Goal: Task Accomplishment & Management: Use online tool/utility

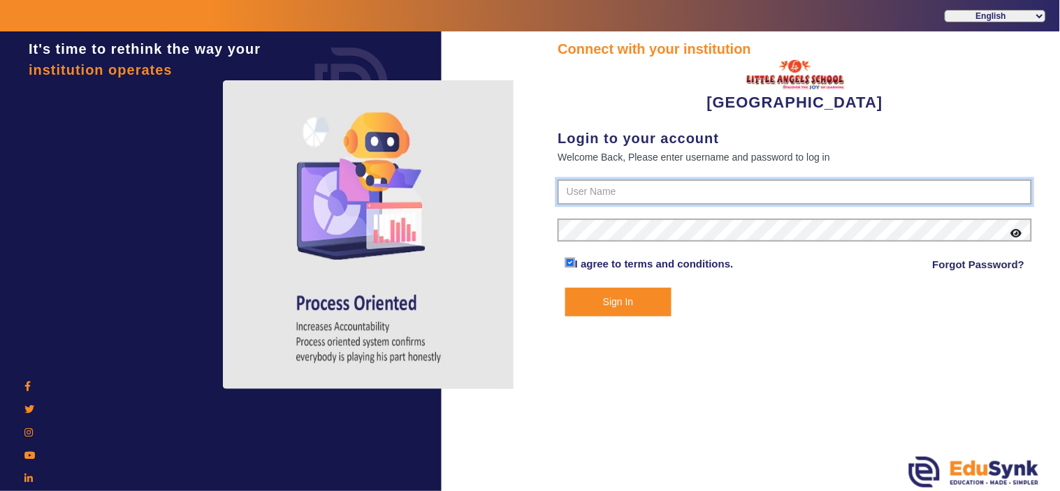
type input "8536974880"
click at [623, 304] on button "Sign In" at bounding box center [618, 302] width 106 height 29
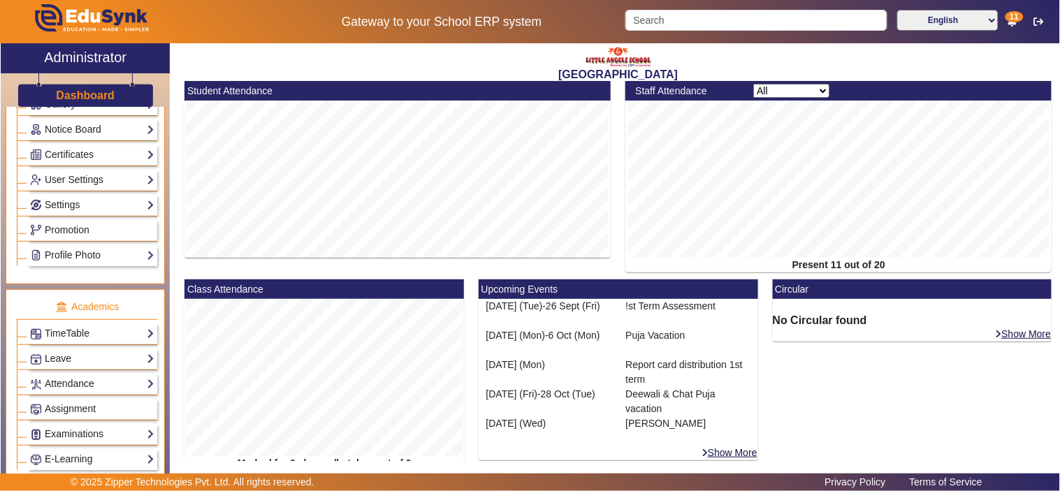
scroll to position [388, 0]
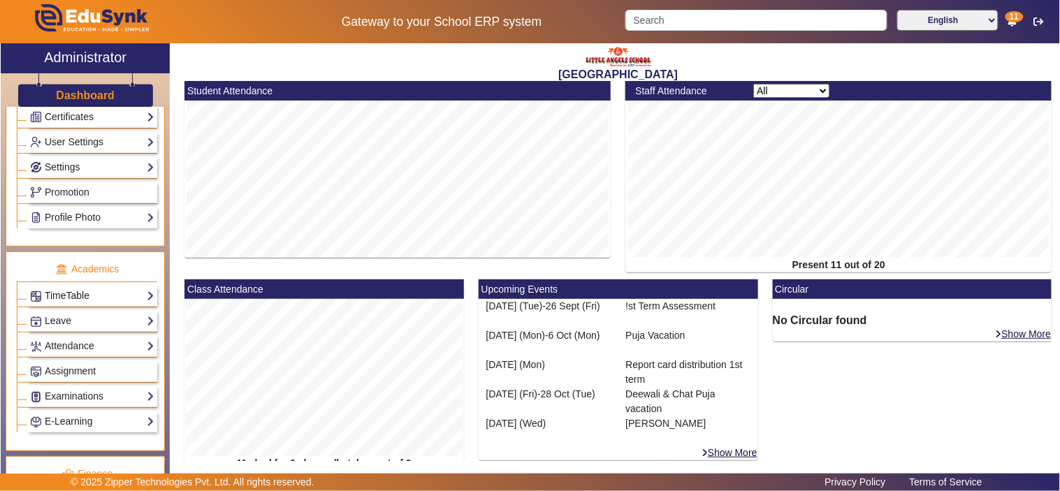
click at [88, 298] on link "TimeTable" at bounding box center [92, 296] width 124 height 16
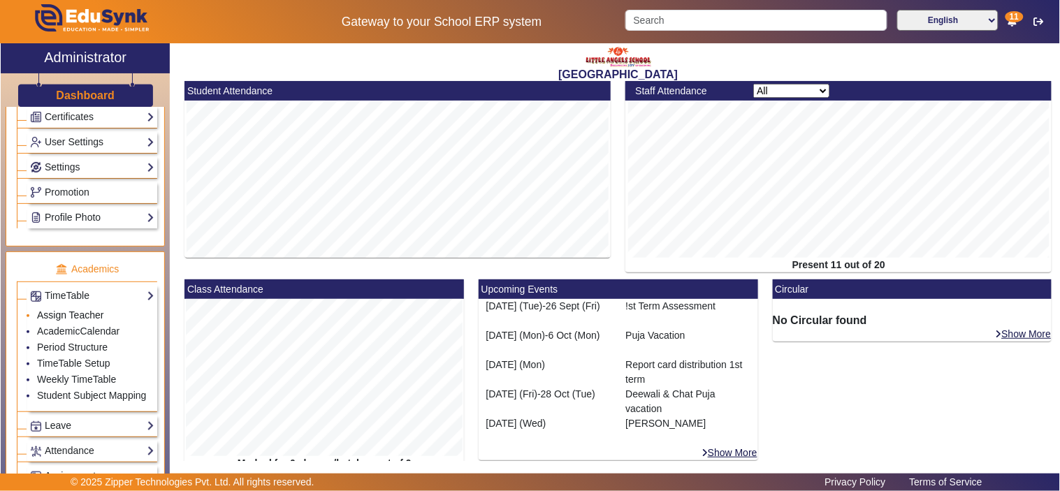
click at [75, 315] on link "Assign Teacher" at bounding box center [70, 315] width 66 height 11
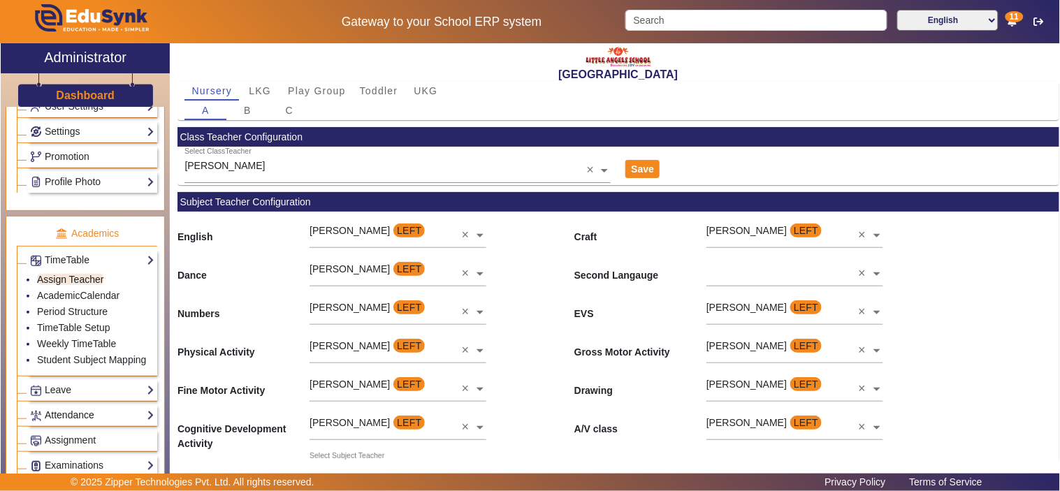
scroll to position [388, 0]
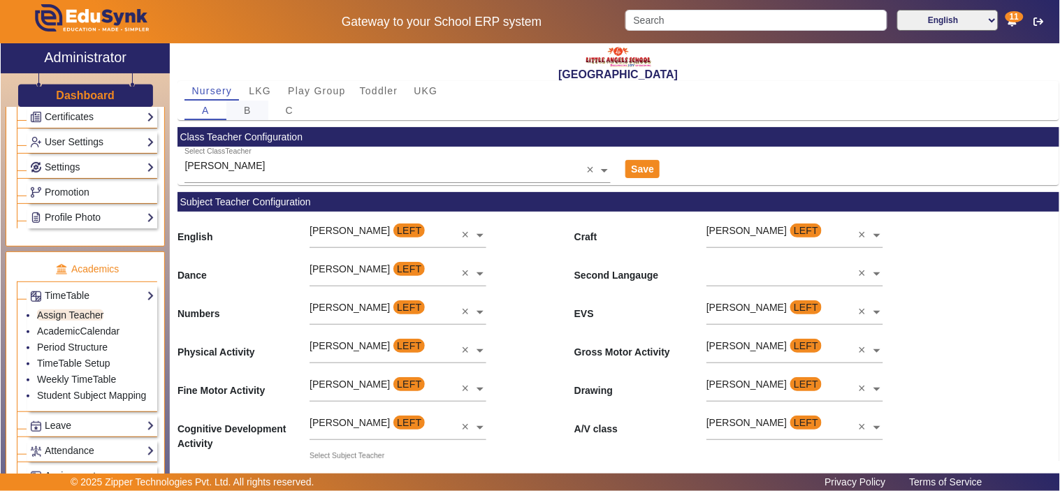
click at [249, 110] on span "B" at bounding box center [248, 111] width 8 height 10
click at [287, 110] on span "C" at bounding box center [290, 111] width 8 height 10
click at [267, 89] on span "LKG" at bounding box center [260, 91] width 22 height 10
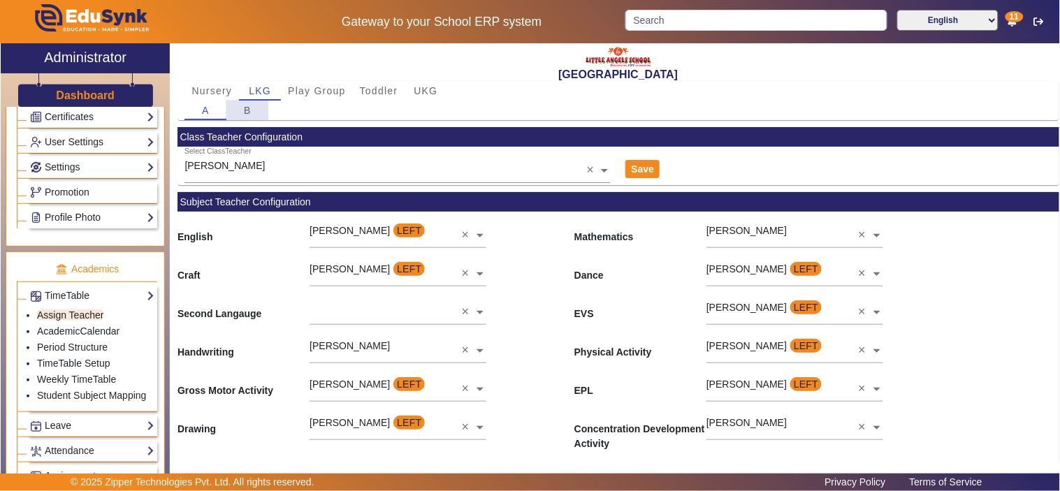
click at [246, 113] on span "B" at bounding box center [248, 111] width 8 height 10
click at [316, 94] on span "Play Group" at bounding box center [317, 91] width 58 height 10
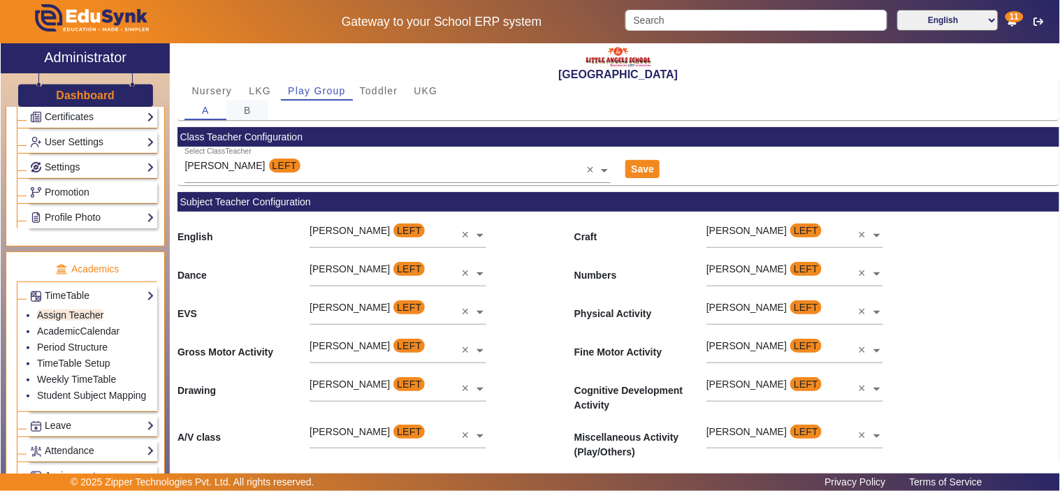
click at [242, 113] on div "B" at bounding box center [247, 111] width 42 height 20
click at [73, 448] on link "Attendance" at bounding box center [92, 451] width 124 height 16
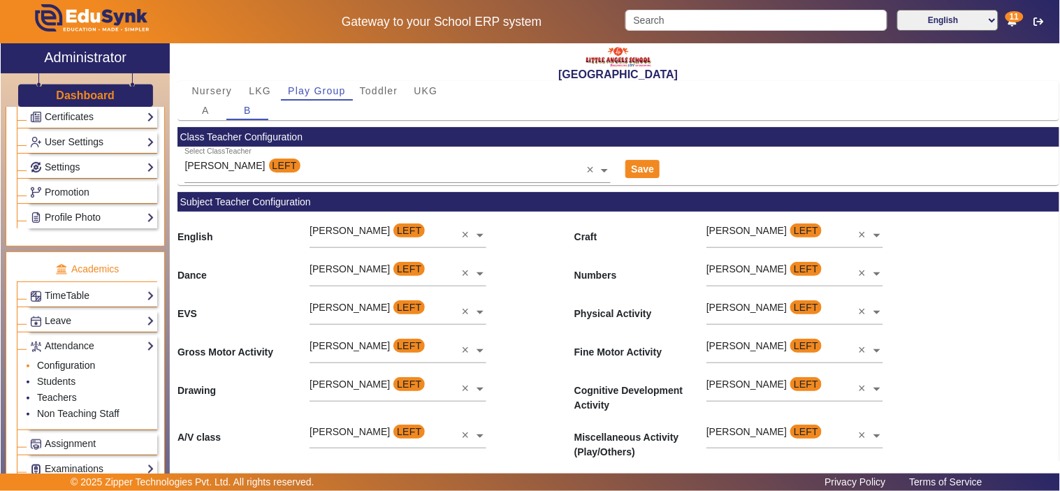
click at [66, 368] on link "Configuration" at bounding box center [66, 365] width 58 height 11
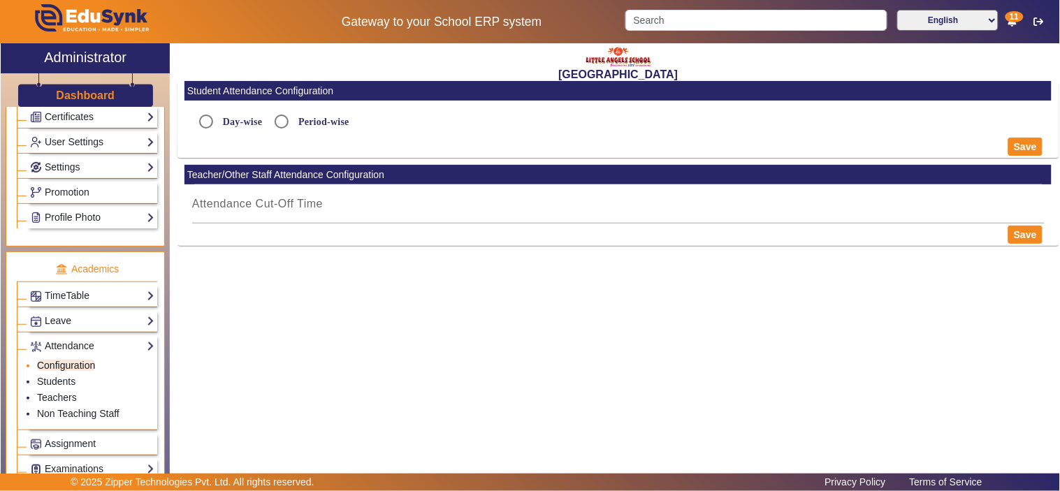
radio input "true"
type input "11:03 PM"
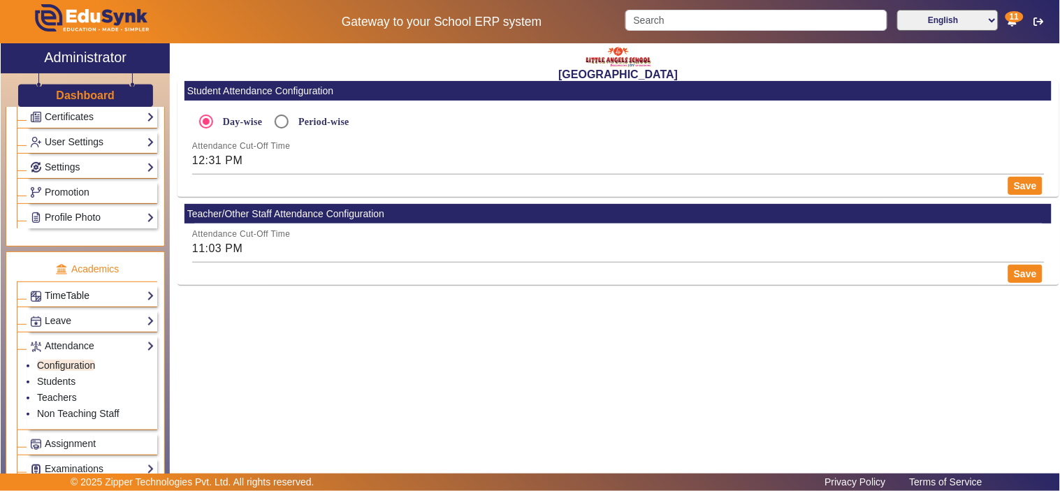
click at [68, 301] on link "TimeTable" at bounding box center [92, 296] width 124 height 16
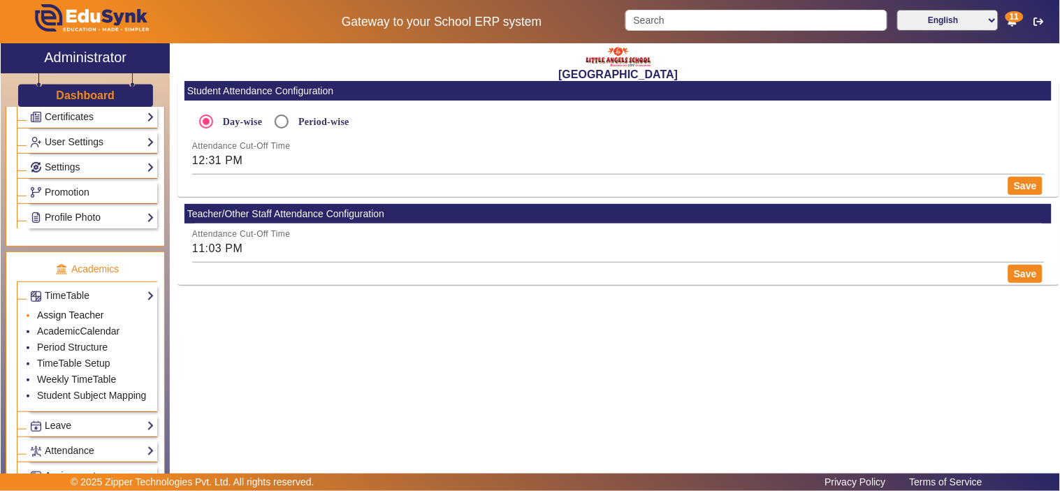
click at [61, 320] on link "Assign Teacher" at bounding box center [70, 315] width 66 height 11
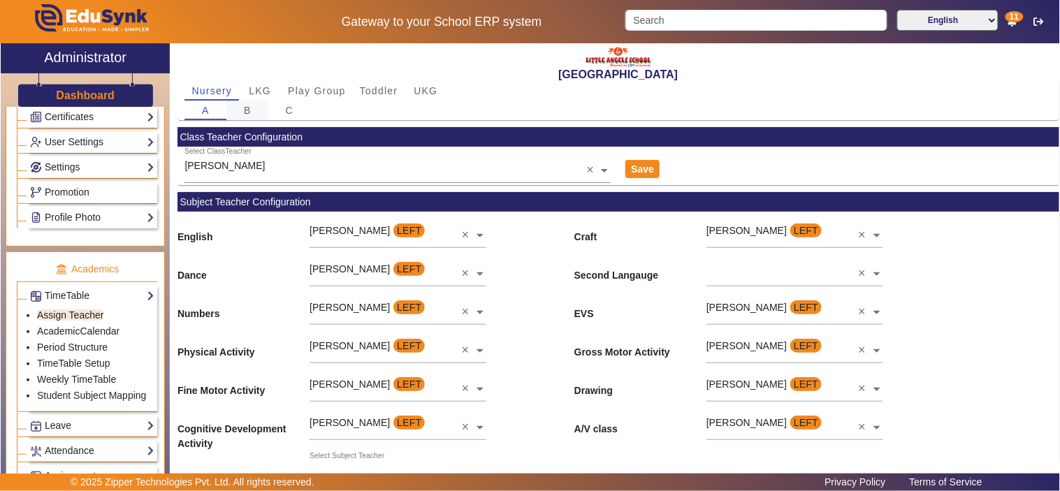
click at [253, 107] on div "B" at bounding box center [247, 111] width 42 height 20
click at [268, 94] on span "LKG" at bounding box center [260, 91] width 22 height 10
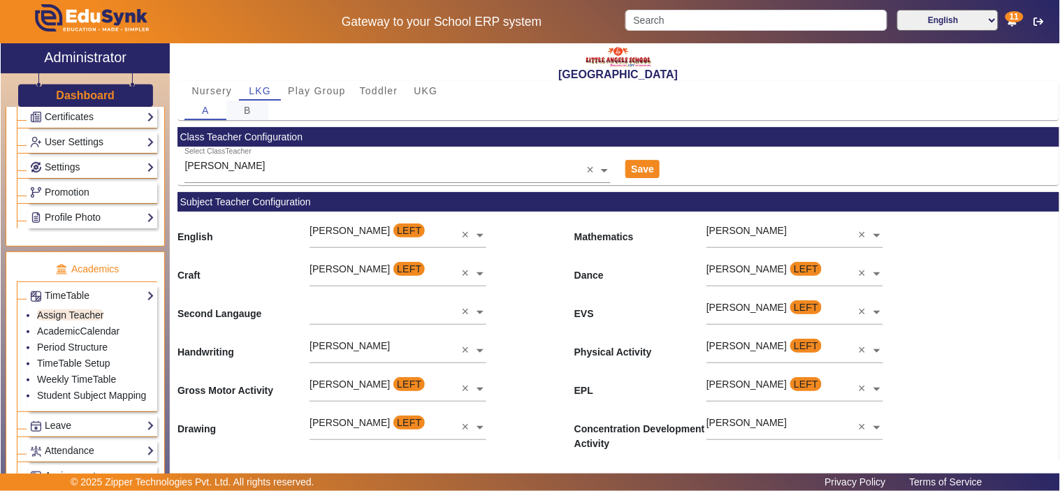
click at [256, 110] on div "B" at bounding box center [247, 111] width 42 height 20
click at [310, 94] on span "Play Group" at bounding box center [317, 91] width 58 height 10
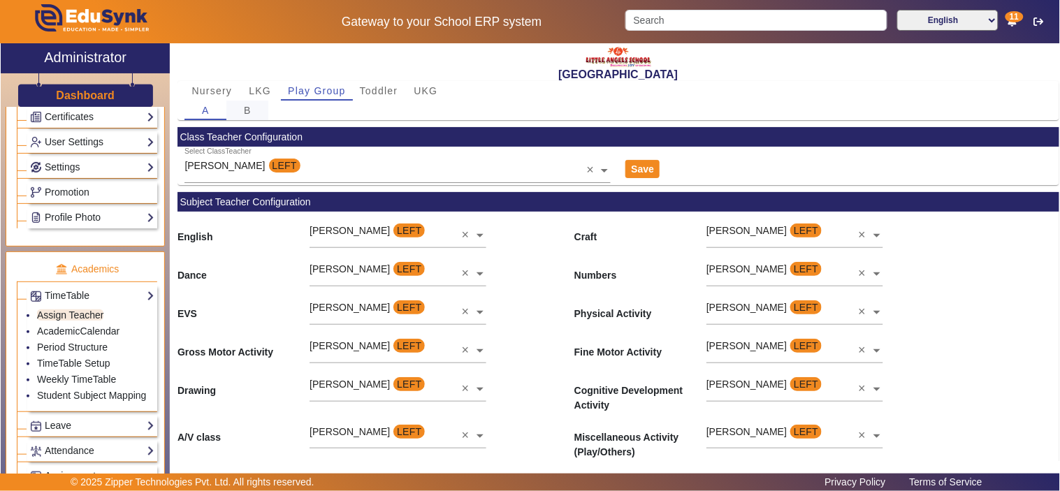
click at [247, 112] on span "B" at bounding box center [248, 111] width 8 height 10
click at [365, 88] on span "Toddler" at bounding box center [379, 91] width 38 height 10
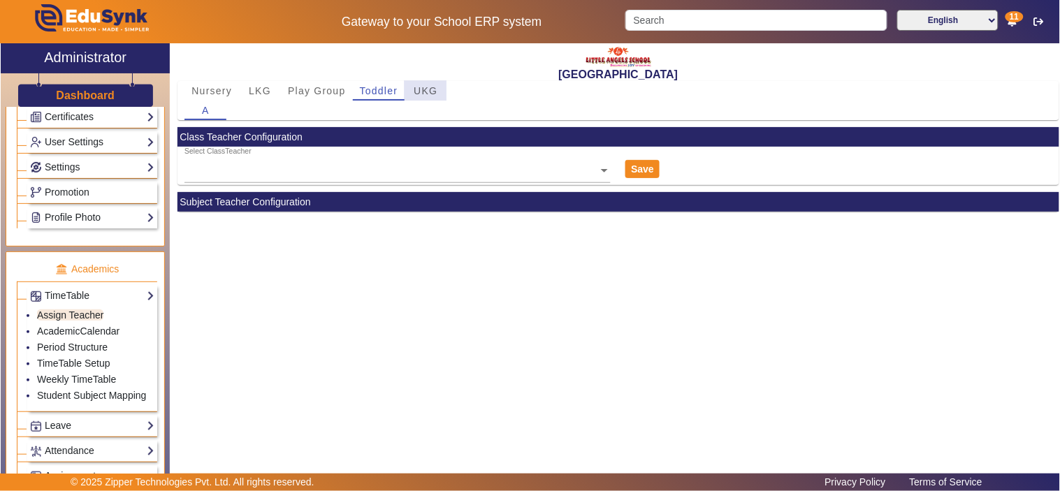
click at [421, 87] on span "UKG" at bounding box center [426, 91] width 24 height 10
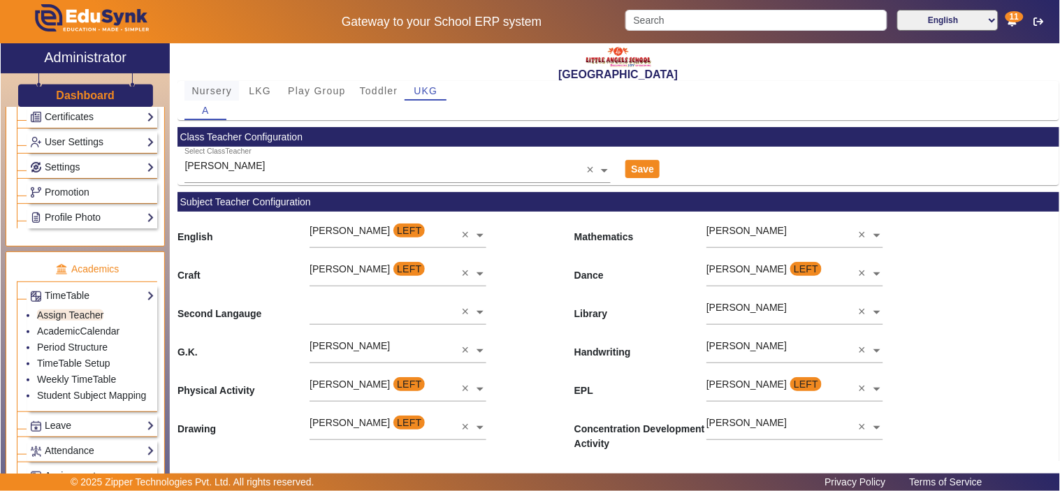
click at [205, 92] on span "Nursery" at bounding box center [211, 91] width 41 height 10
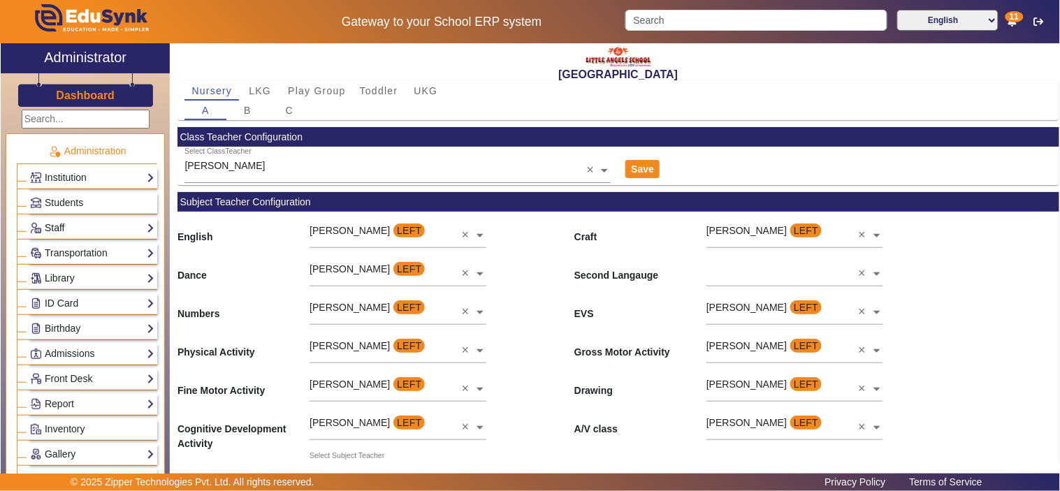
click at [63, 226] on link "Staff" at bounding box center [92, 228] width 124 height 16
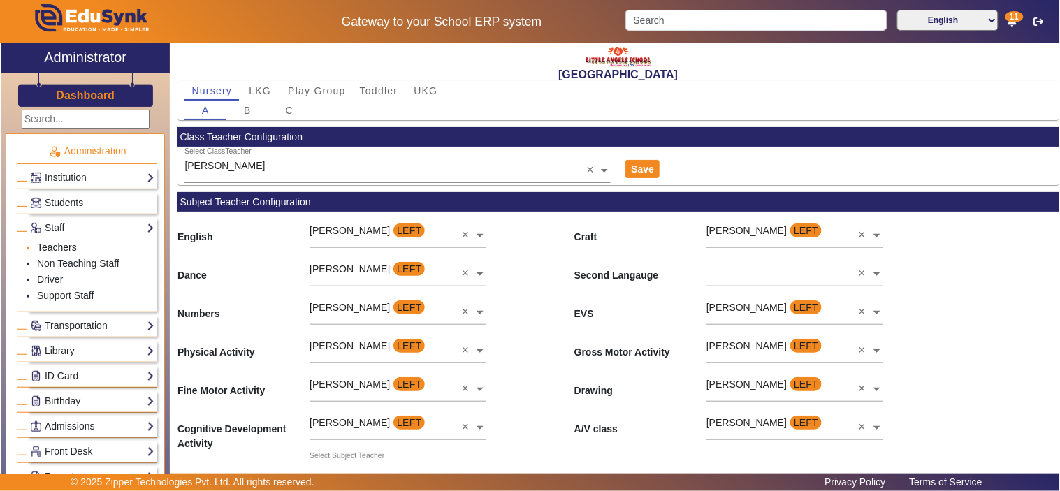
click at [63, 245] on link "Teachers" at bounding box center [57, 247] width 40 height 11
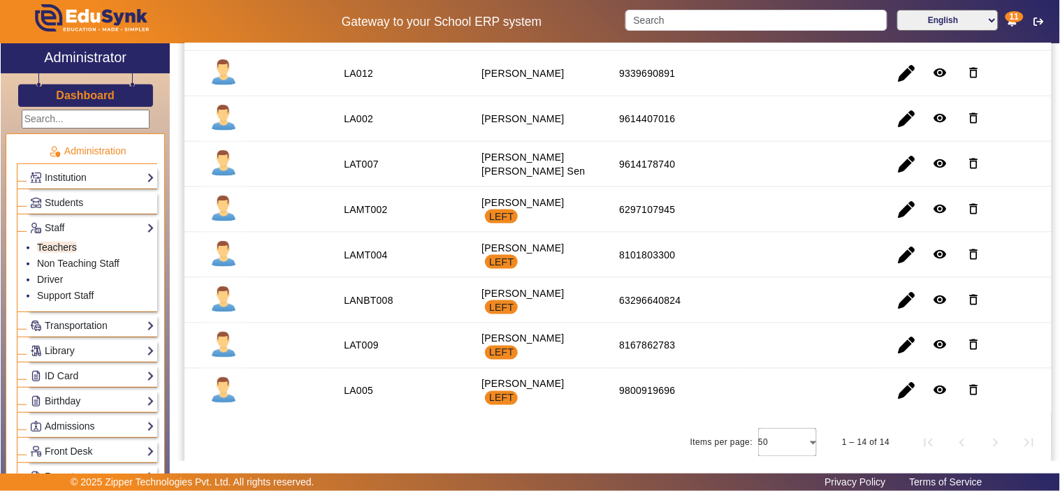
scroll to position [386, 0]
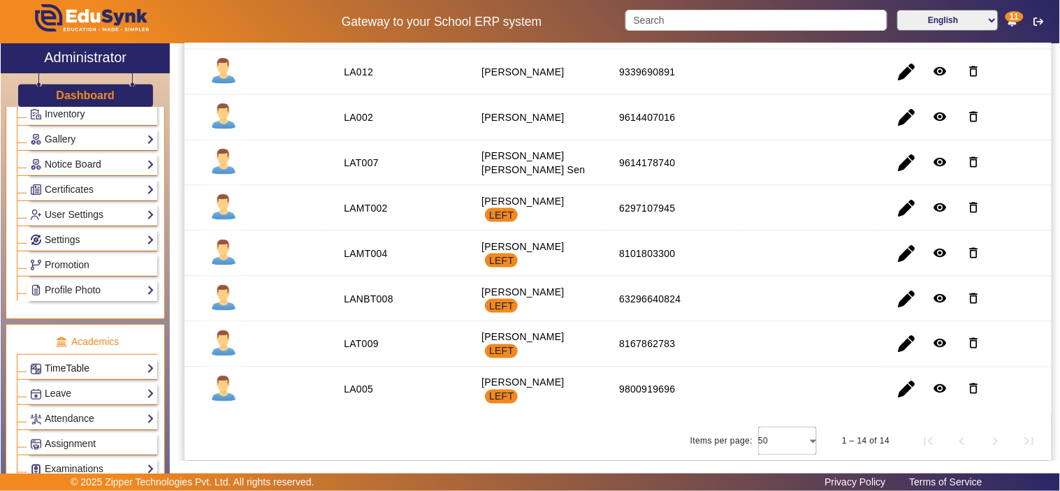
click at [73, 365] on link "TimeTable" at bounding box center [92, 369] width 124 height 16
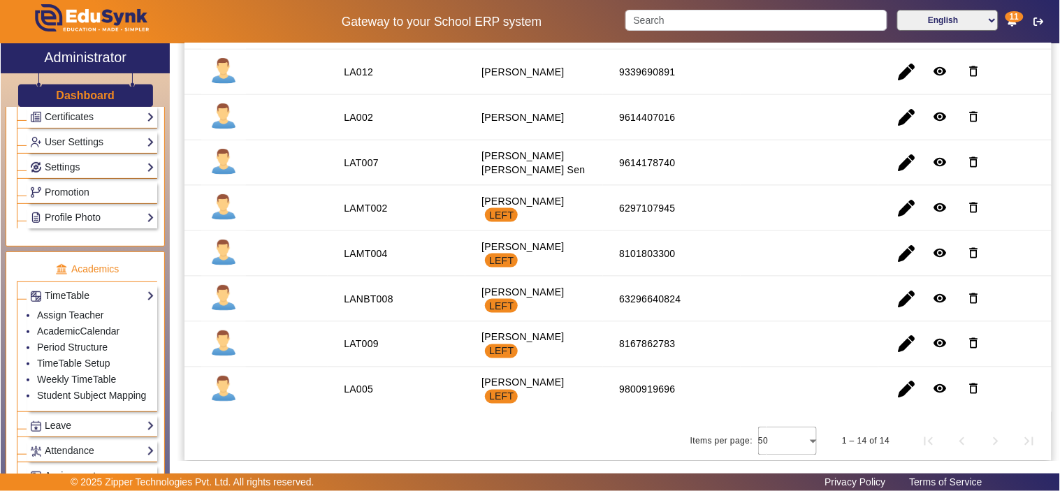
scroll to position [316, 0]
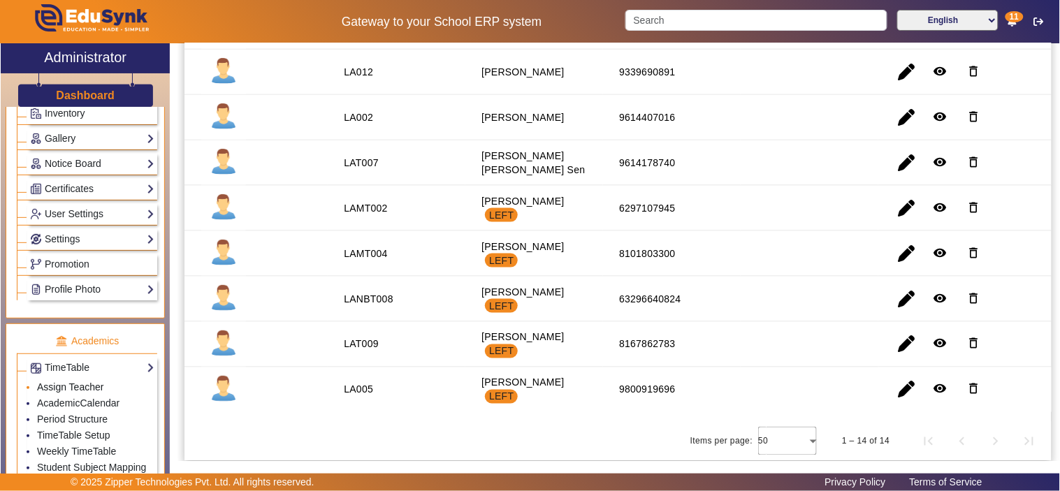
click at [74, 388] on link "Assign Teacher" at bounding box center [70, 387] width 66 height 11
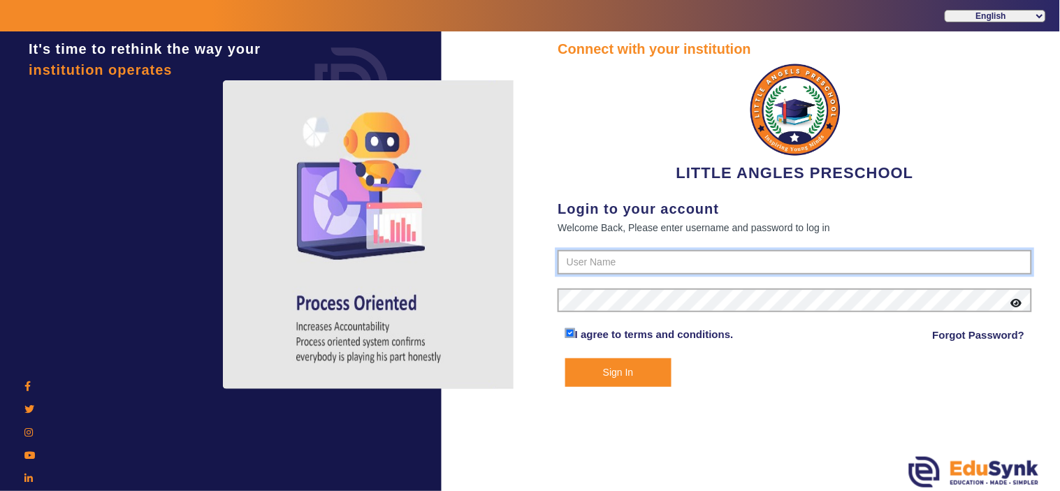
type input "9764614644"
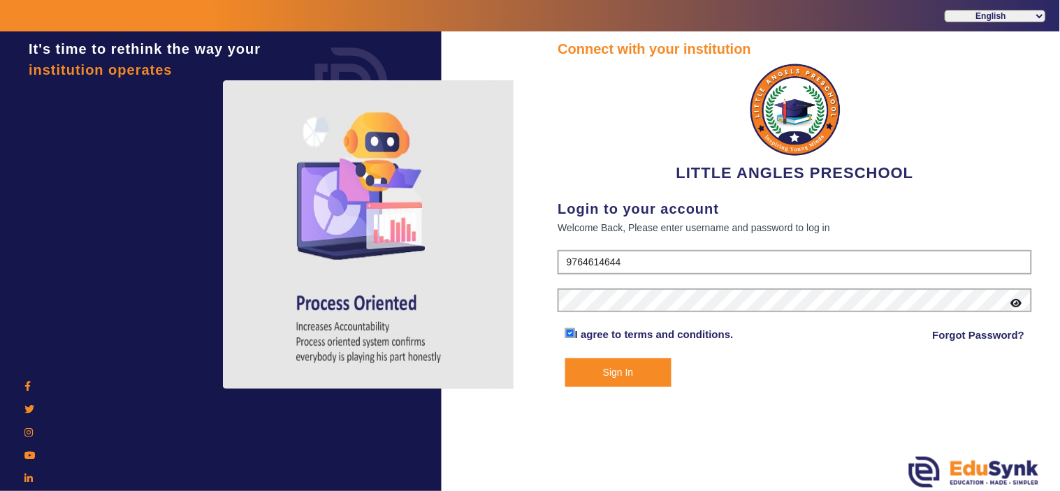
click at [637, 368] on button "Sign In" at bounding box center [618, 372] width 106 height 29
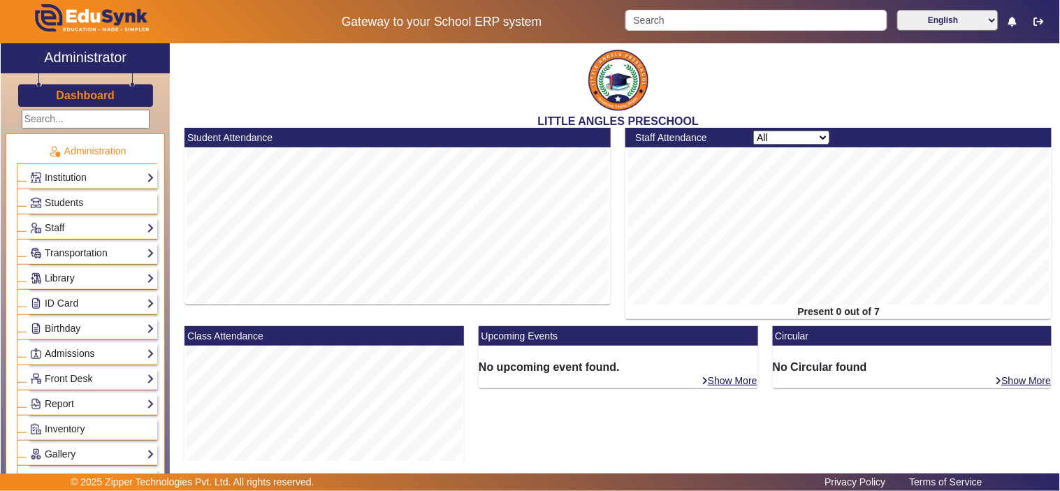
scroll to position [259, 0]
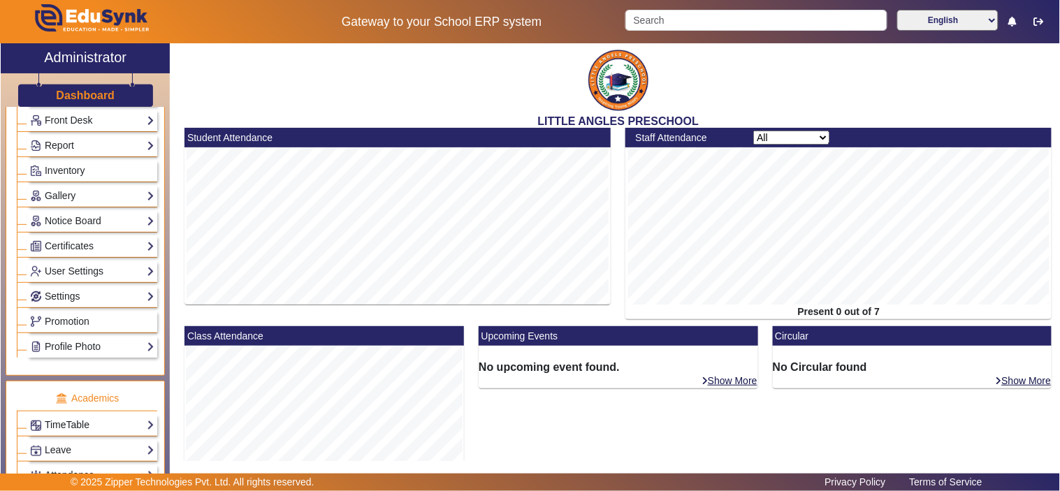
click at [87, 427] on link "TimeTable" at bounding box center [92, 425] width 124 height 16
click at [88, 445] on link "Assign Teacher" at bounding box center [70, 444] width 66 height 11
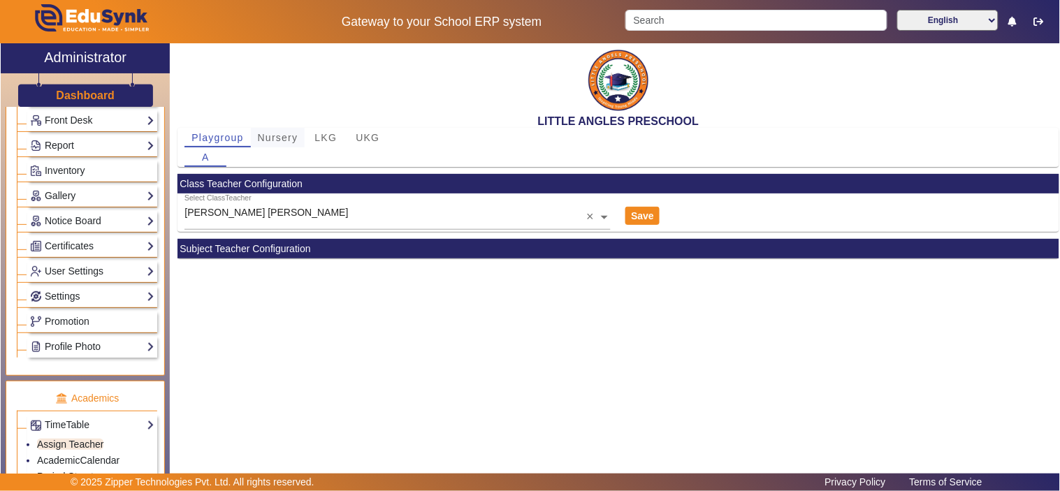
click at [275, 136] on span "Nursery" at bounding box center [278, 138] width 41 height 10
click at [324, 138] on span "LKG" at bounding box center [326, 138] width 22 height 10
click at [361, 134] on span "UKG" at bounding box center [368, 138] width 24 height 10
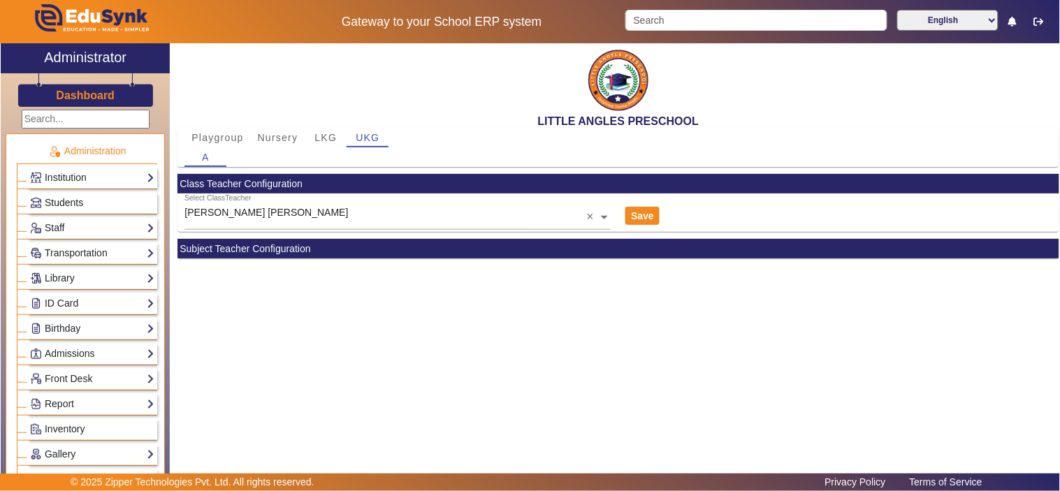
click at [71, 198] on span "Students" at bounding box center [64, 202] width 38 height 11
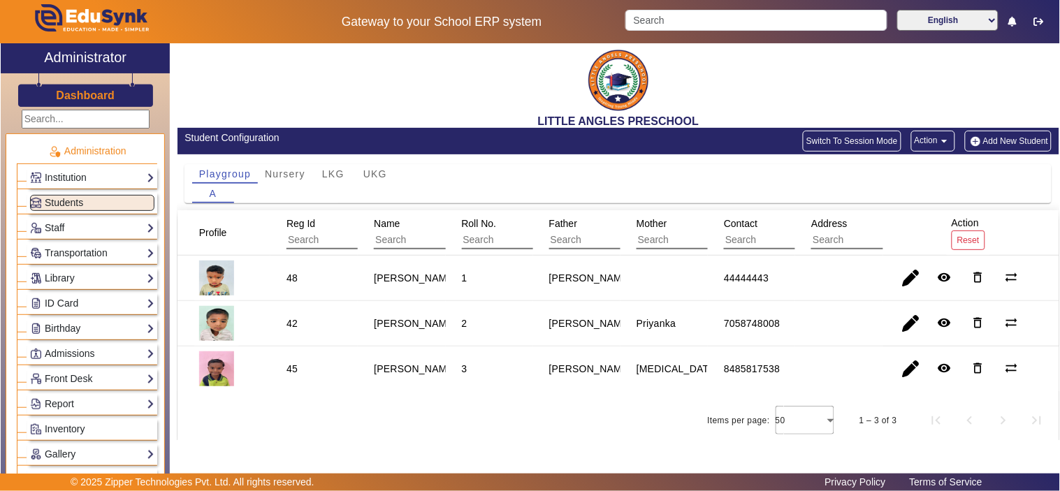
click at [284, 161] on div "Playgroup Nursery LKG UKG A" at bounding box center [618, 182] width 882 height 56
click at [287, 175] on span "Nursery" at bounding box center [285, 174] width 41 height 10
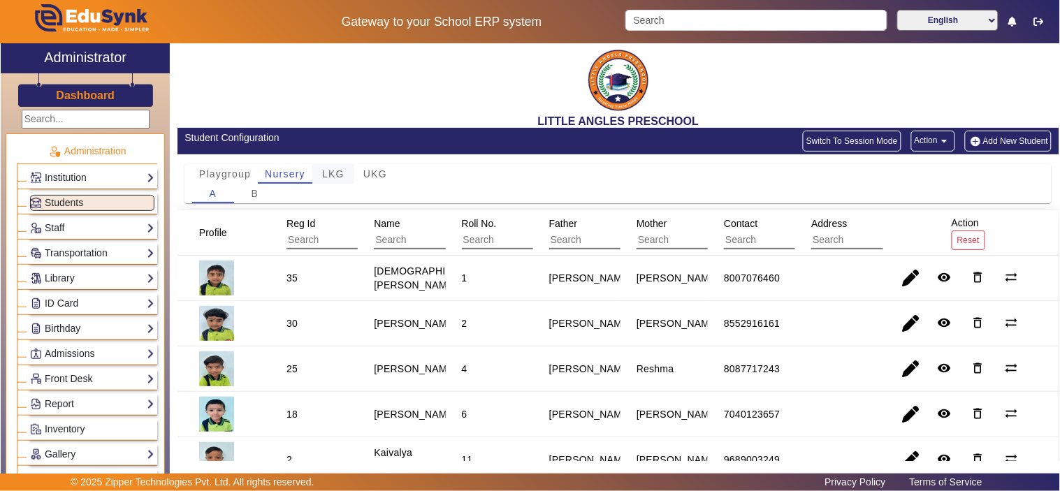
click at [334, 175] on span "LKG" at bounding box center [333, 174] width 22 height 10
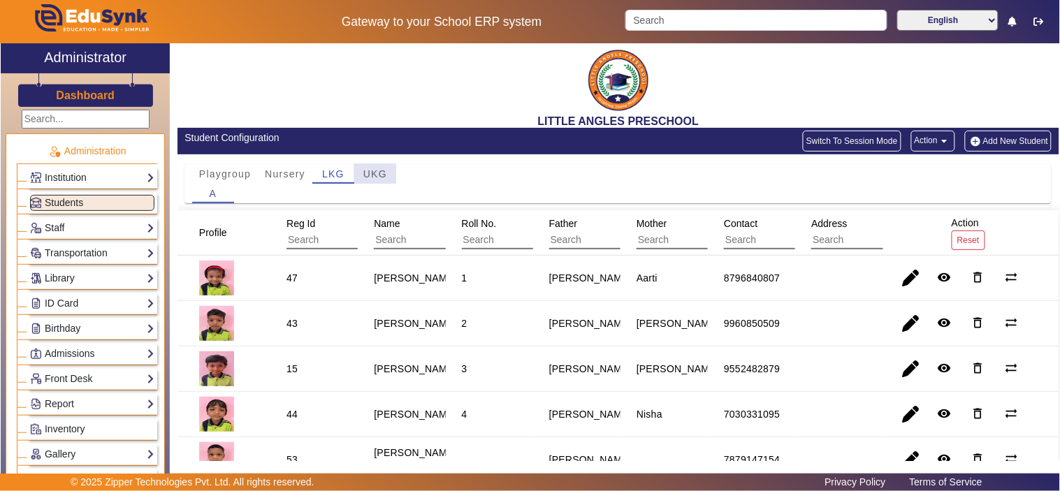
click at [366, 175] on span "UKG" at bounding box center [375, 174] width 24 height 10
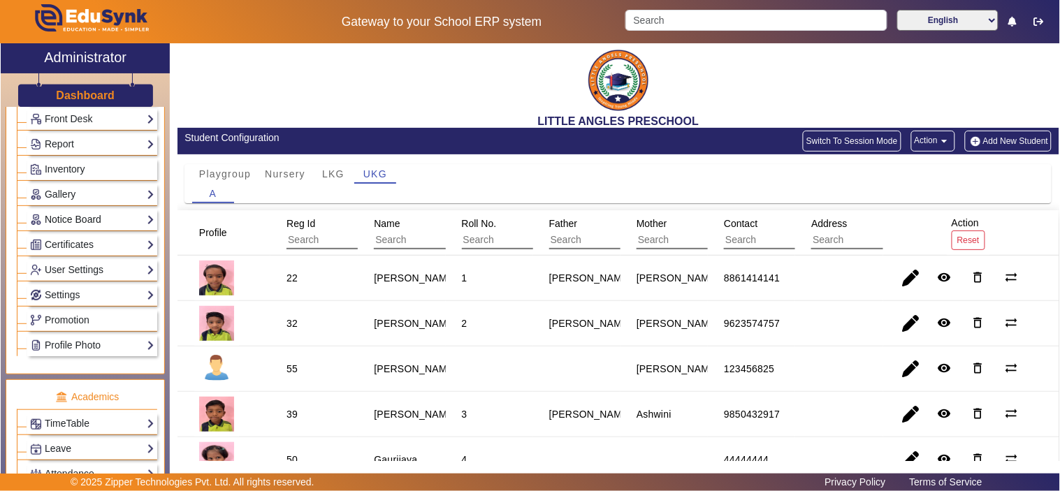
scroll to position [259, 0]
click at [80, 347] on link "Profile Photo" at bounding box center [92, 347] width 124 height 16
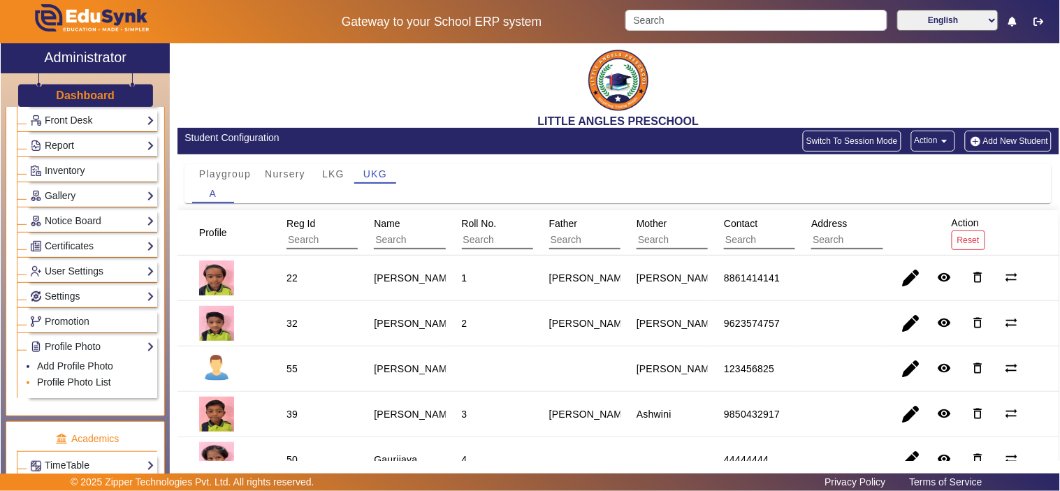
click at [78, 382] on link "Profile Photo List" at bounding box center [74, 382] width 74 height 11
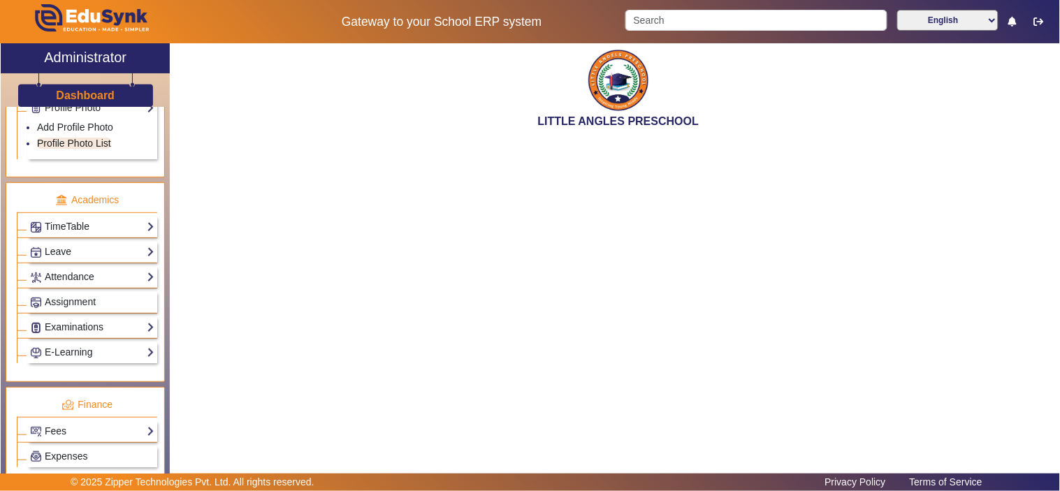
scroll to position [518, 0]
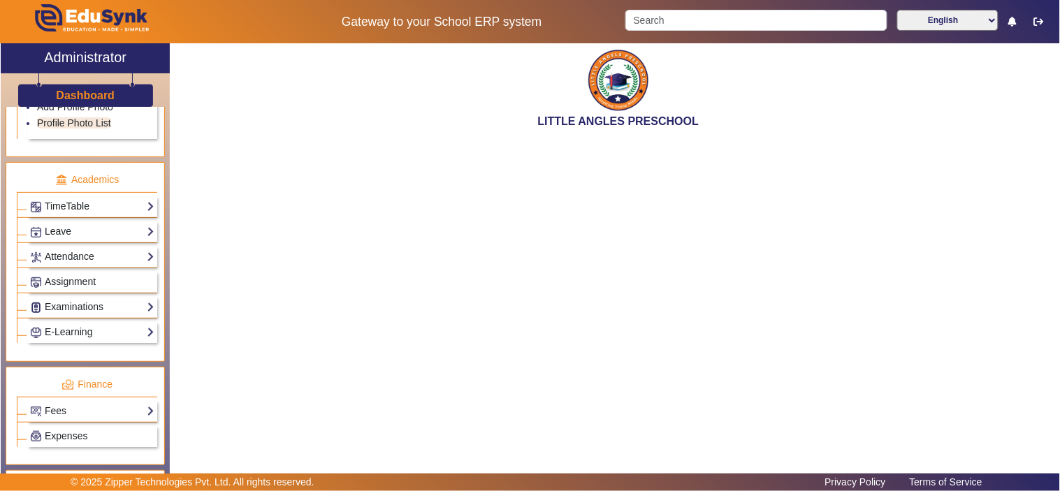
click at [77, 210] on link "TimeTable" at bounding box center [92, 206] width 124 height 16
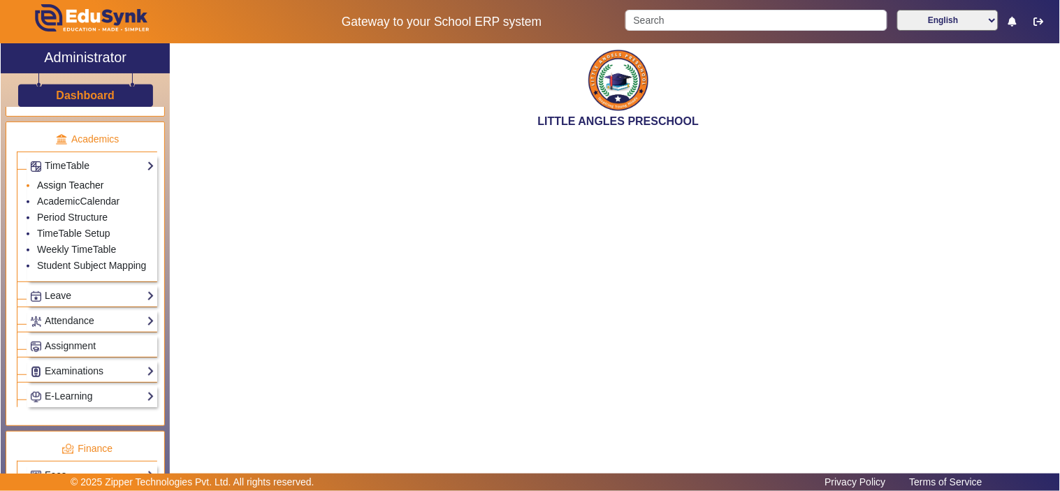
click at [91, 189] on link "Assign Teacher" at bounding box center [70, 185] width 66 height 11
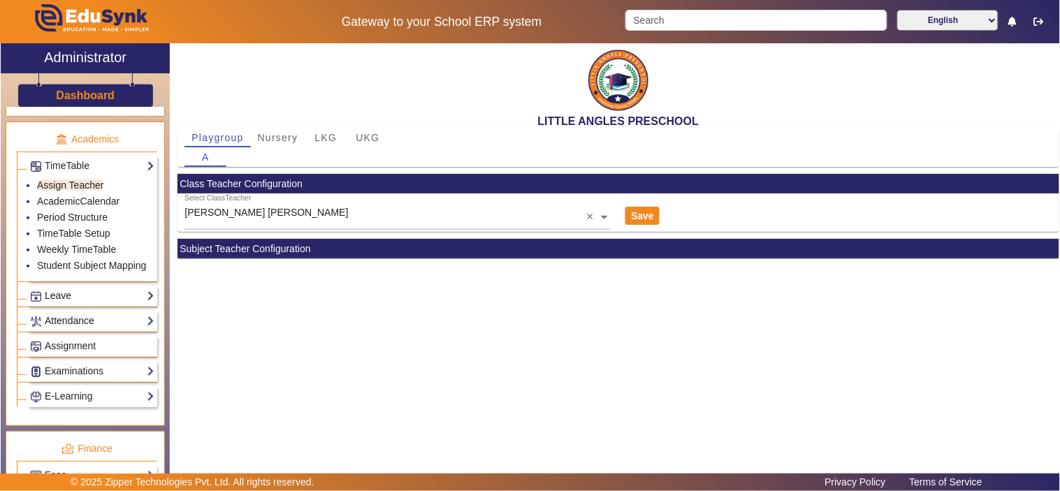
click at [74, 325] on link "Attendance" at bounding box center [92, 321] width 124 height 16
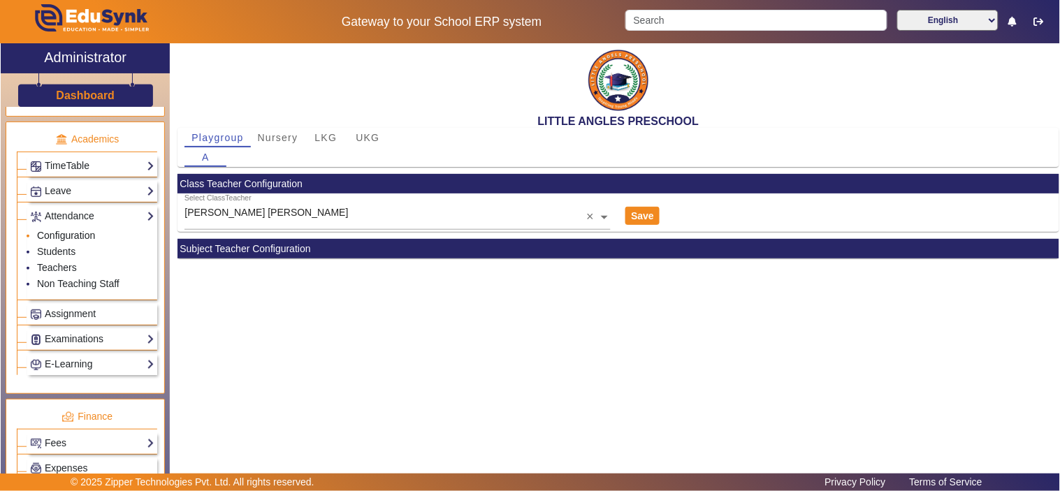
click at [80, 241] on link "Configuration" at bounding box center [66, 235] width 58 height 11
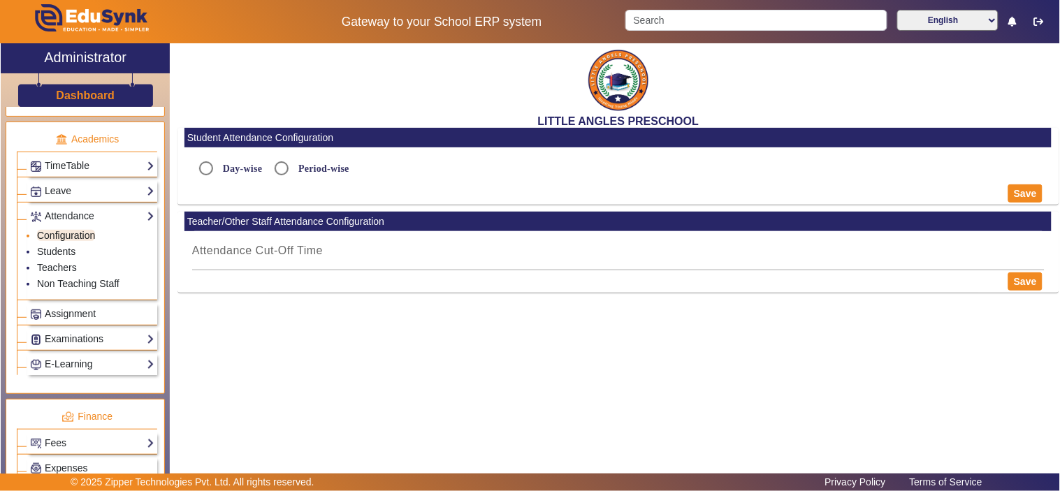
radio input "true"
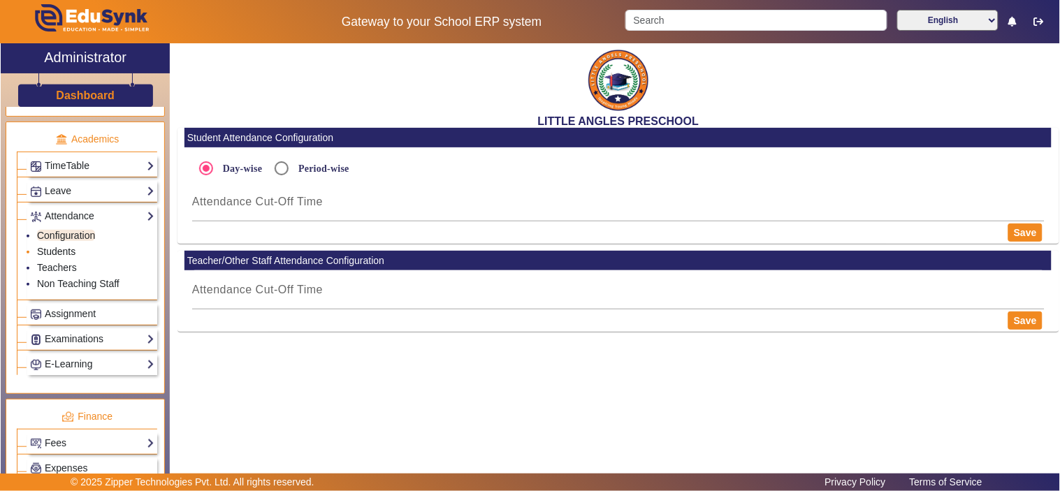
click at [66, 253] on link "Students" at bounding box center [56, 251] width 38 height 11
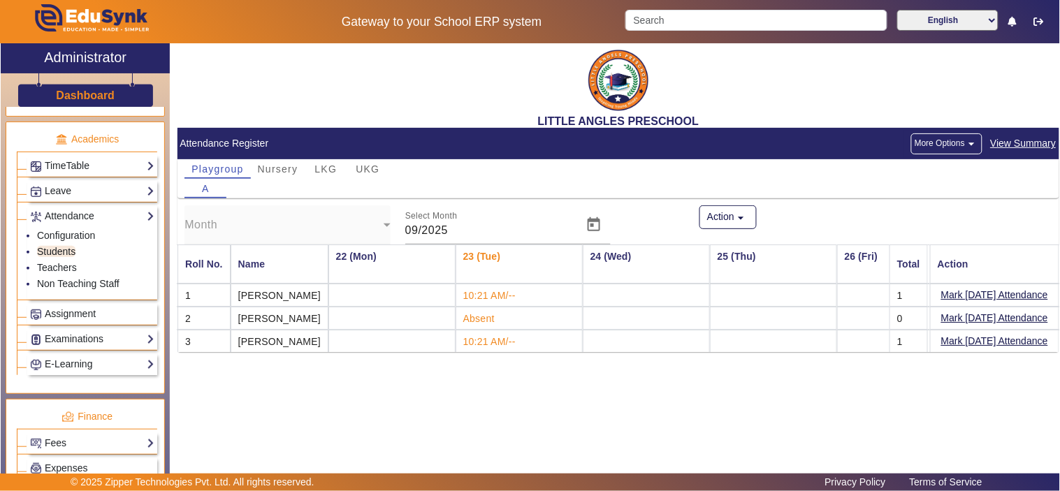
scroll to position [0, 2664]
click at [282, 172] on span "Nursery" at bounding box center [278, 169] width 41 height 10
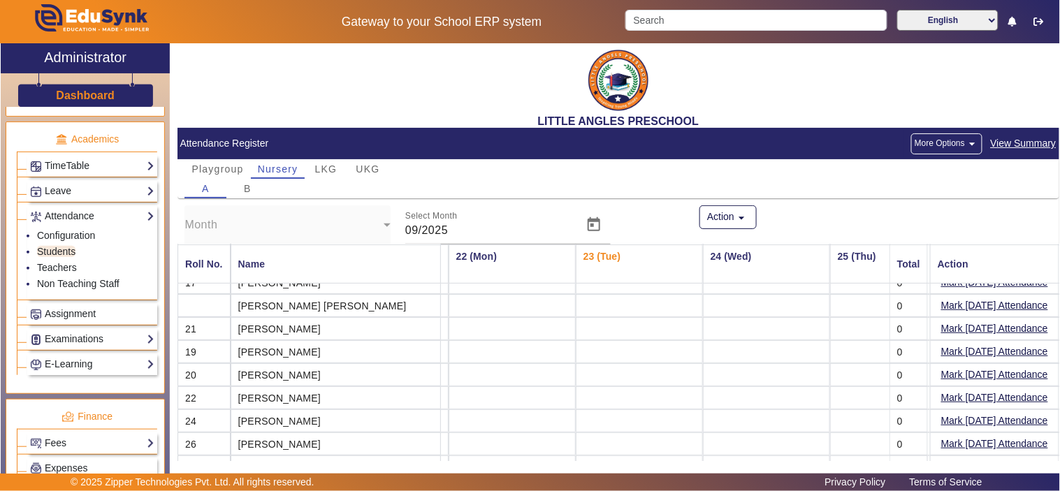
scroll to position [163, 2664]
click at [64, 270] on link "Teachers" at bounding box center [57, 267] width 40 height 11
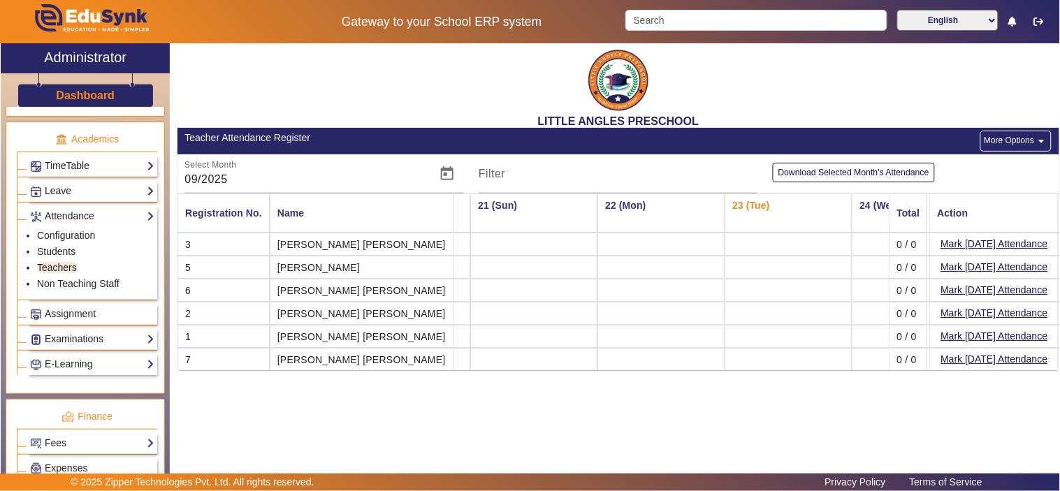
scroll to position [0, 2561]
click at [78, 238] on link "Configuration" at bounding box center [66, 235] width 58 height 11
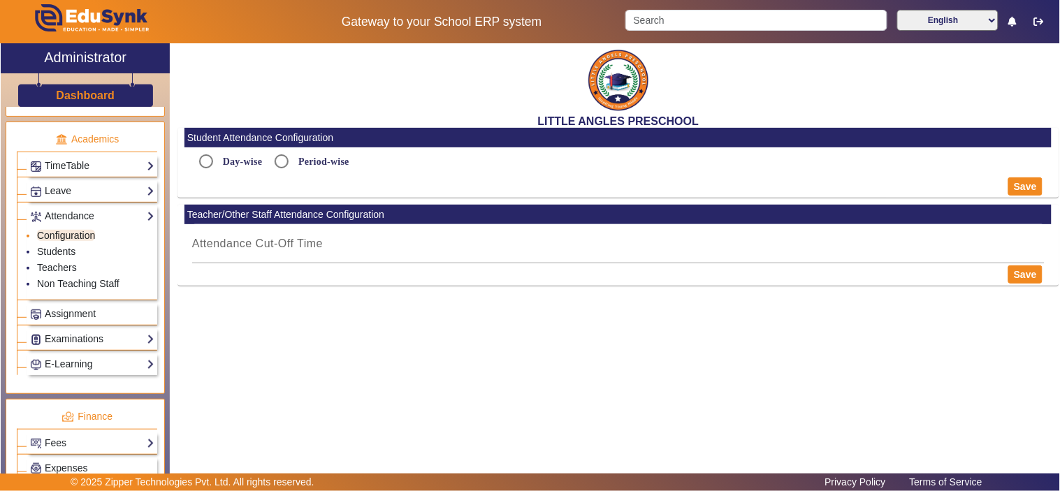
radio input "true"
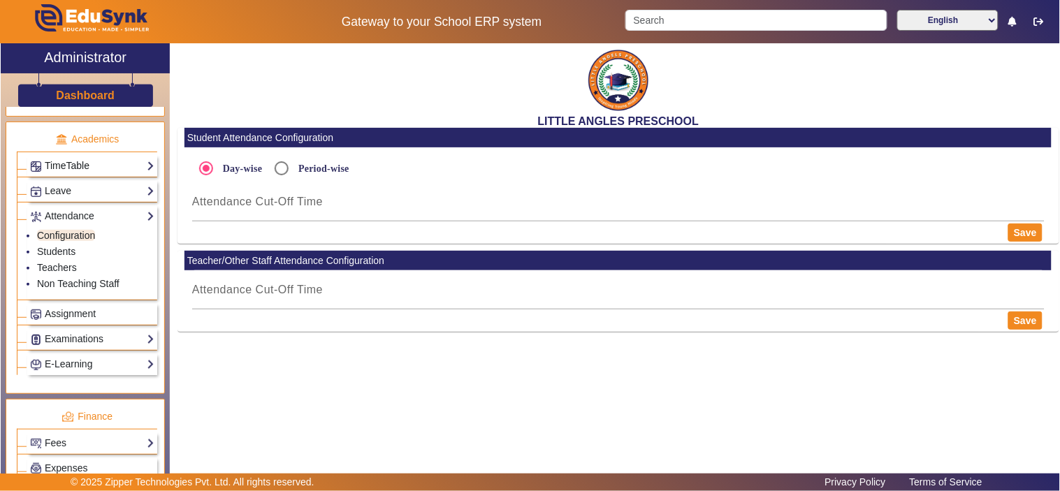
click at [61, 174] on link "TimeTable" at bounding box center [92, 166] width 124 height 16
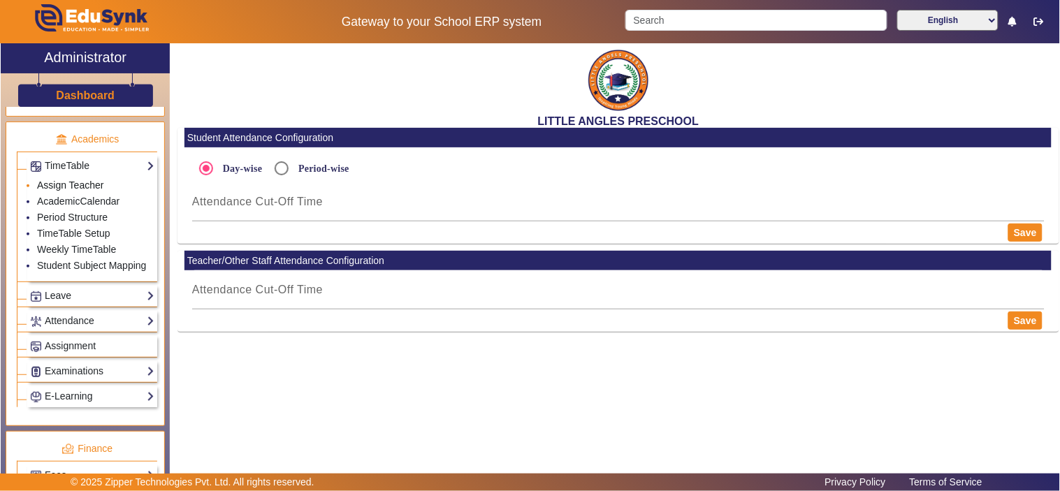
click at [65, 189] on link "Assign Teacher" at bounding box center [70, 185] width 66 height 11
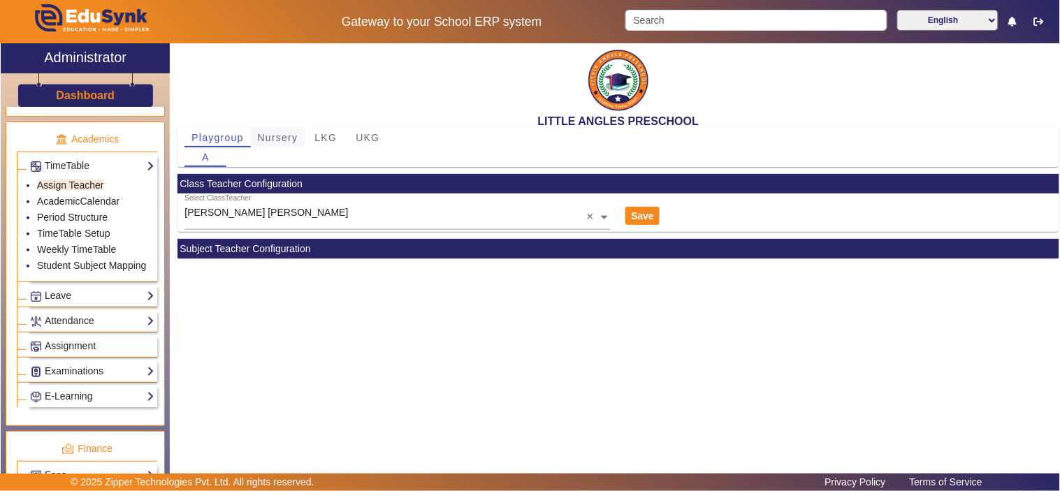
click at [275, 143] on span "Nursery" at bounding box center [278, 138] width 41 height 20
click at [326, 135] on span "LKG" at bounding box center [326, 138] width 22 height 10
click at [375, 136] on span "UKG" at bounding box center [368, 138] width 24 height 10
click at [285, 130] on span "Nursery" at bounding box center [278, 138] width 41 height 20
click at [323, 136] on span "LKG" at bounding box center [326, 138] width 22 height 10
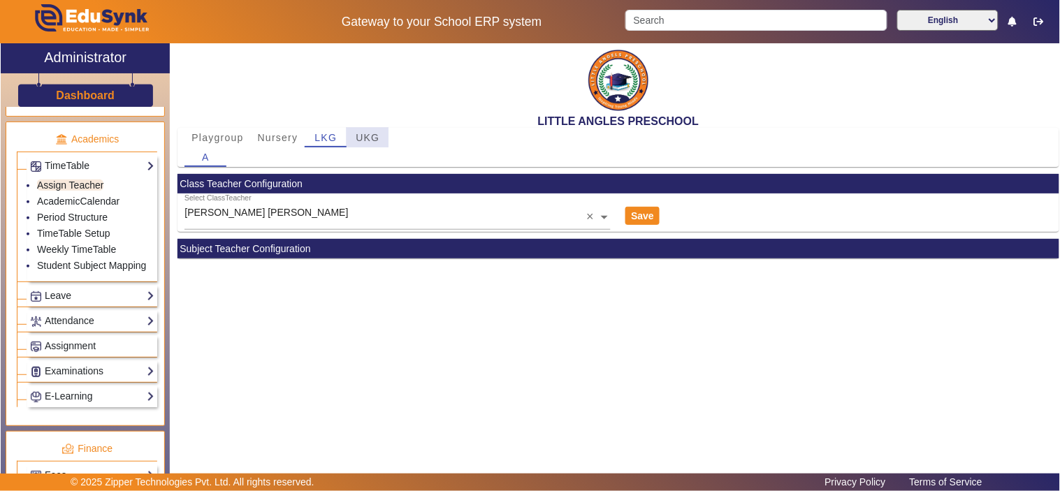
click at [366, 134] on span "UKG" at bounding box center [368, 138] width 24 height 10
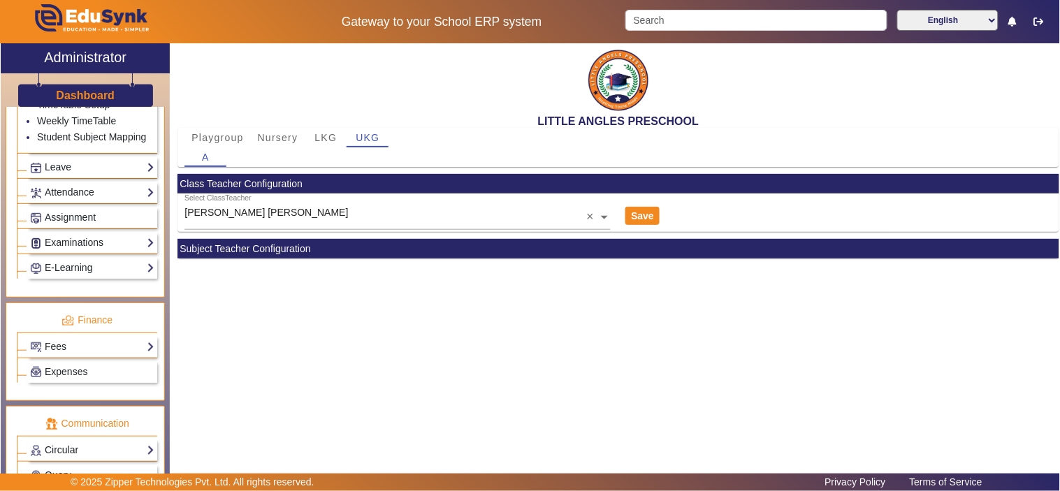
scroll to position [129, 0]
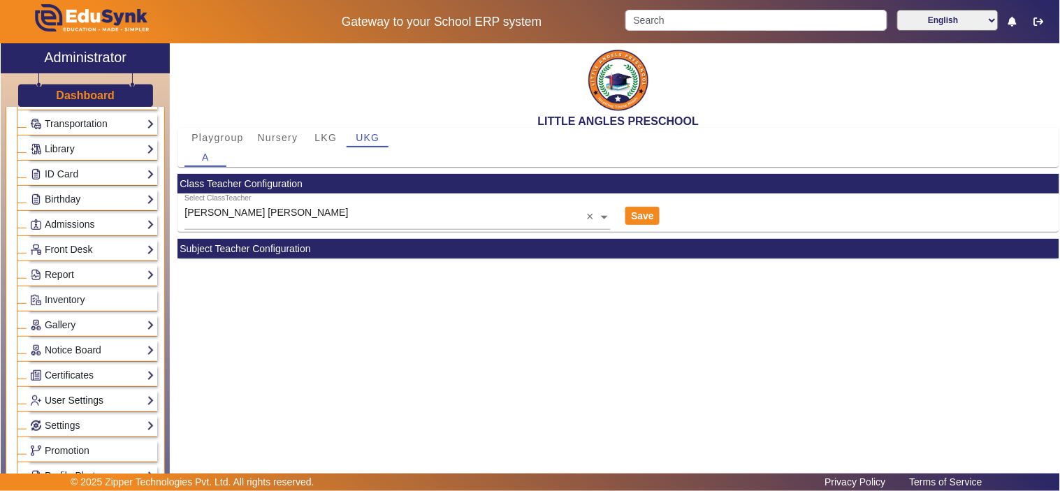
click at [92, 403] on link "User Settings" at bounding box center [92, 401] width 124 height 16
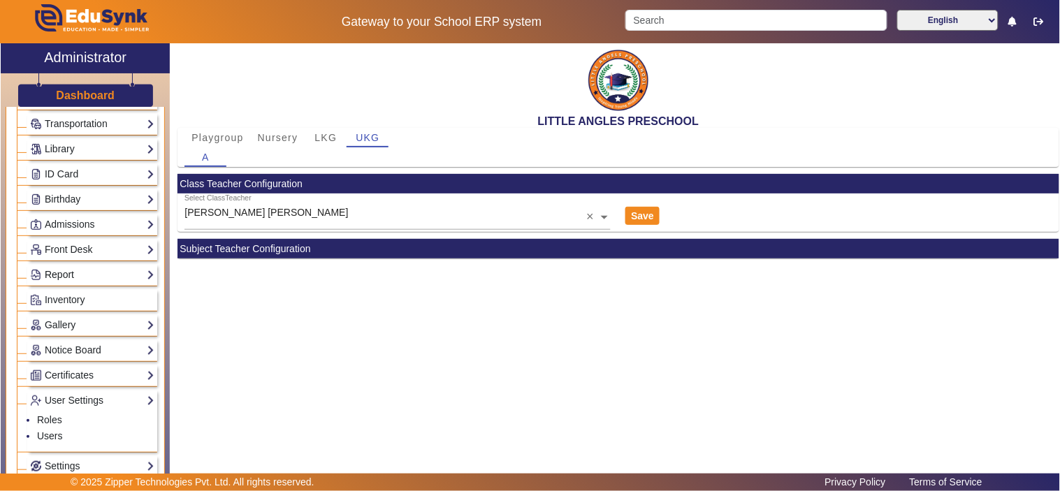
click at [106, 273] on link "Report" at bounding box center [92, 275] width 124 height 16
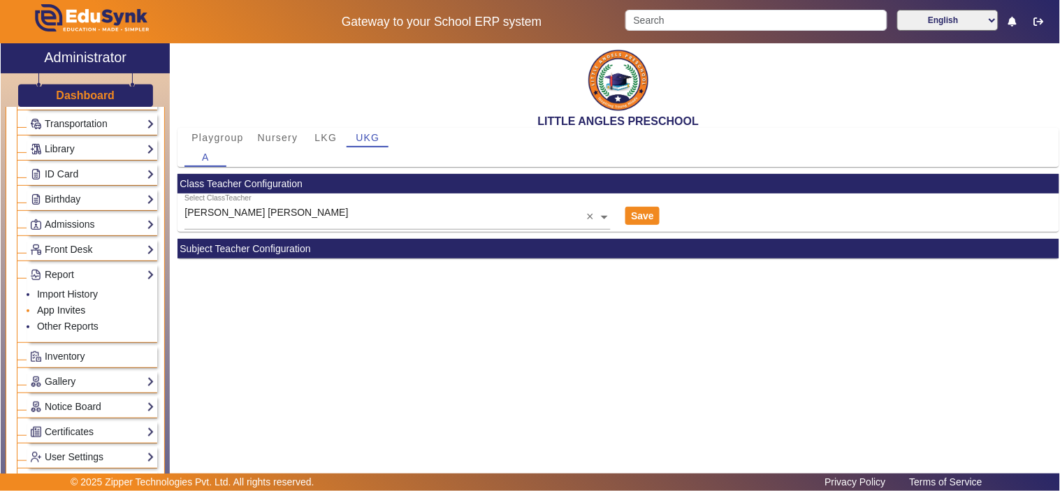
click at [74, 306] on link "App Invites" at bounding box center [61, 310] width 48 height 11
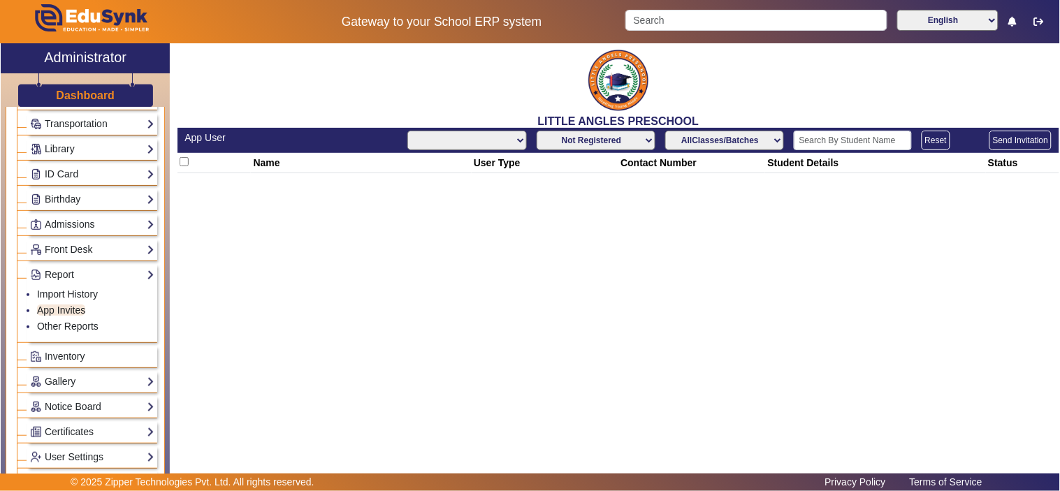
select select "All"
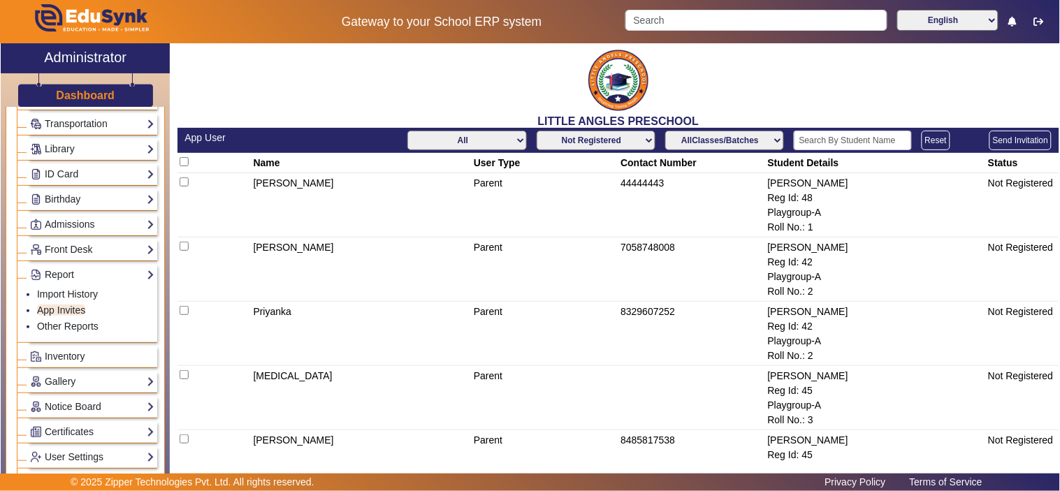
click at [586, 136] on select "Not Registered Registered" at bounding box center [596, 141] width 119 height 20
click at [537, 131] on select "Not Registered Registered" at bounding box center [596, 141] width 119 height 20
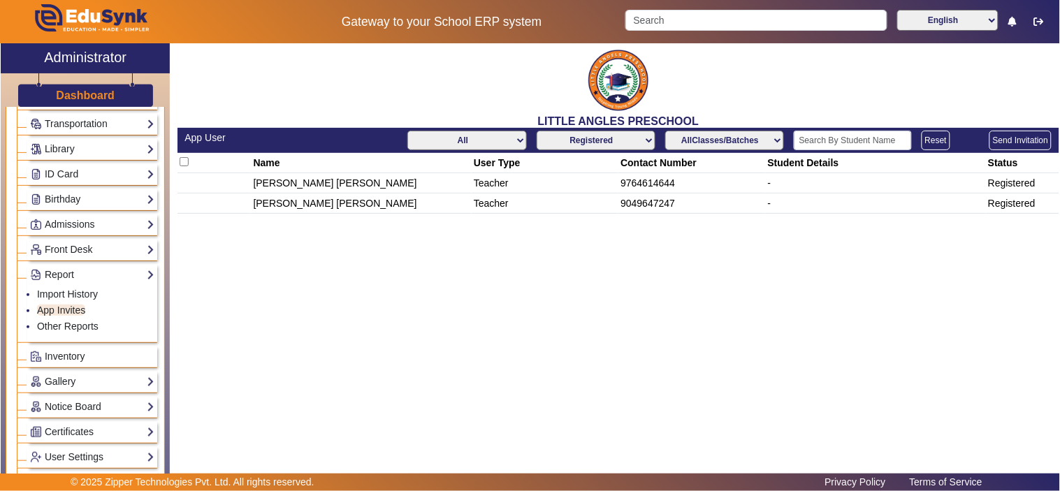
click at [479, 143] on select "All Teacher Parent Driver Support Staff" at bounding box center [466, 141] width 119 height 20
click at [602, 142] on select "Not Registered Registered" at bounding box center [596, 141] width 119 height 20
select select "not_registered"
click at [537, 131] on select "Not Registered Registered" at bounding box center [596, 141] width 119 height 20
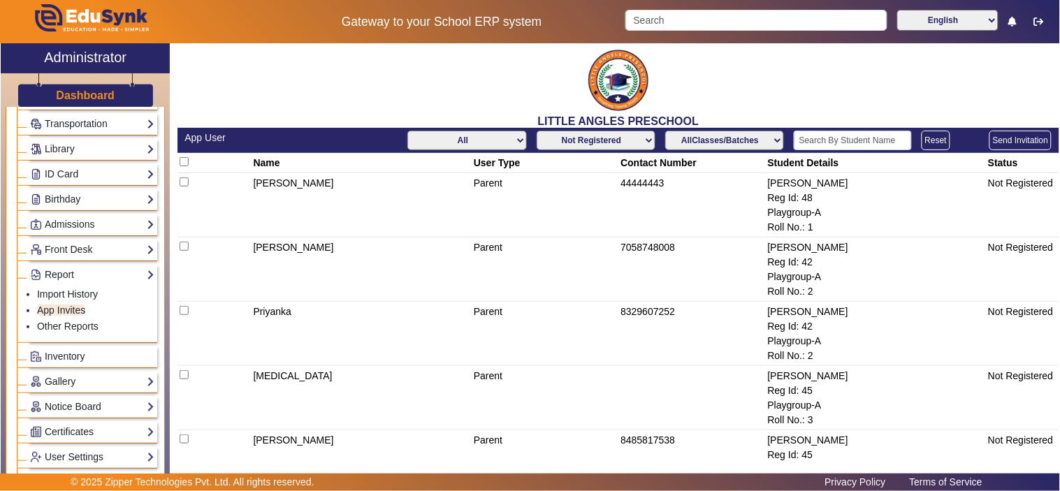
click at [485, 136] on select "All Teacher Parent Driver Support Staff" at bounding box center [466, 141] width 119 height 20
select select "Teacher"
click at [407, 131] on select "All Teacher Parent Driver Support Staff" at bounding box center [466, 141] width 119 height 20
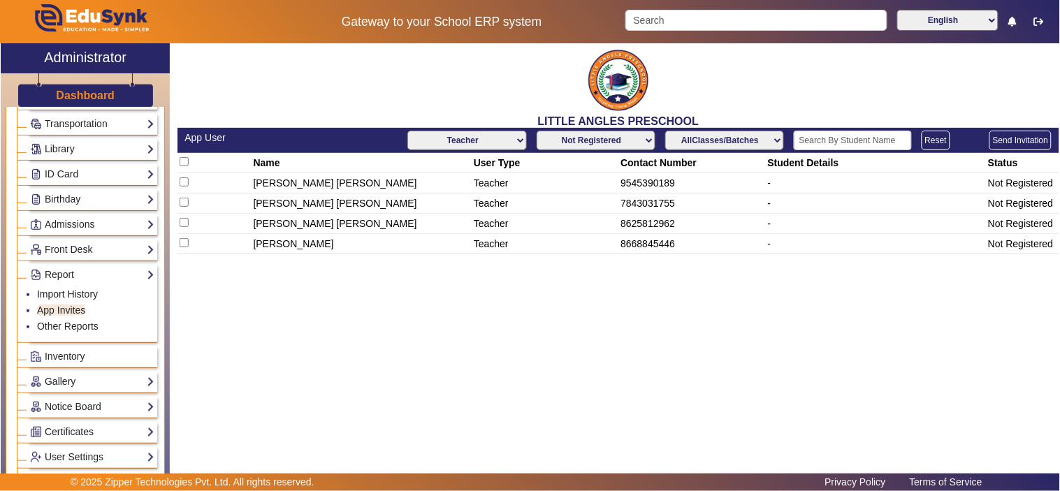
click at [648, 180] on td "9545390189" at bounding box center [691, 183] width 147 height 20
copy td "9545390189"
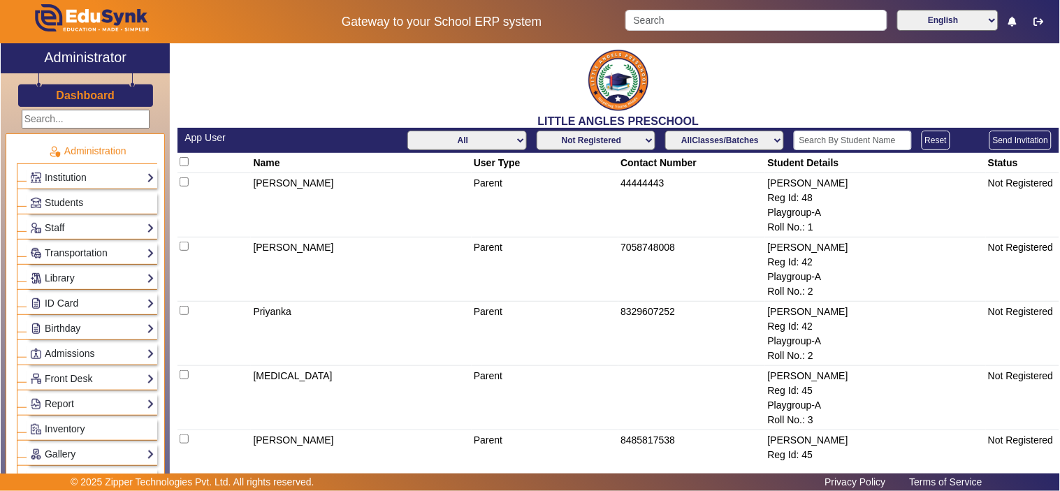
click at [603, 140] on select "Not Registered Registered" at bounding box center [596, 141] width 119 height 20
select select "registered"
click at [537, 131] on select "Not Registered Registered" at bounding box center [596, 141] width 119 height 20
